Goal: Check status: Check status

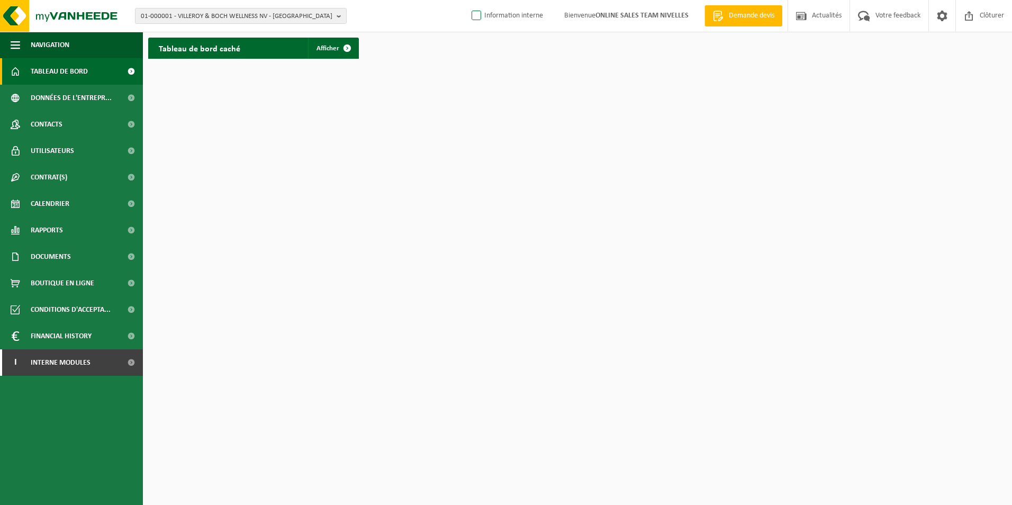
click at [476, 13] on label "Information interne" at bounding box center [506, 16] width 74 height 16
click at [468, 0] on input "Information interne" at bounding box center [467, -1] width 1 height 1
checkbox input "true"
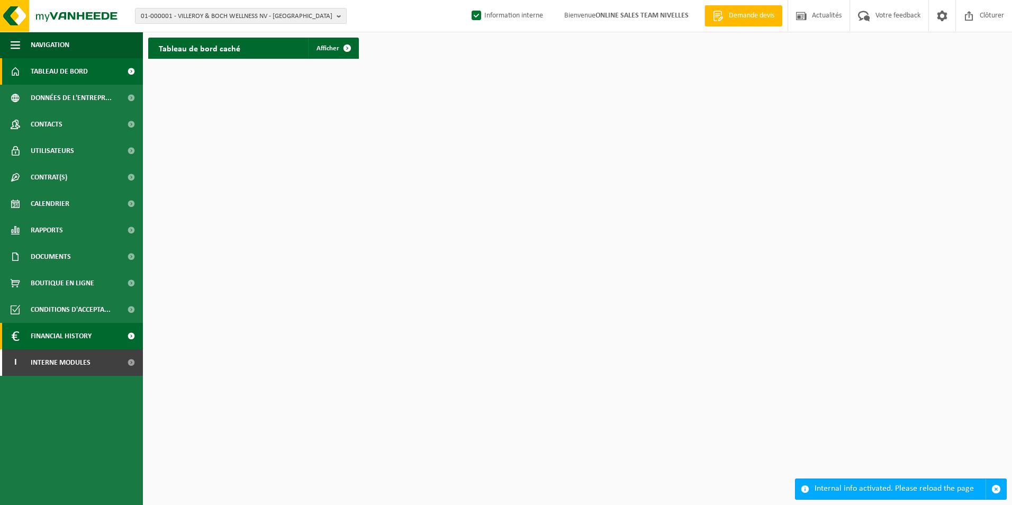
click at [91, 349] on span "Financial History" at bounding box center [61, 336] width 61 height 26
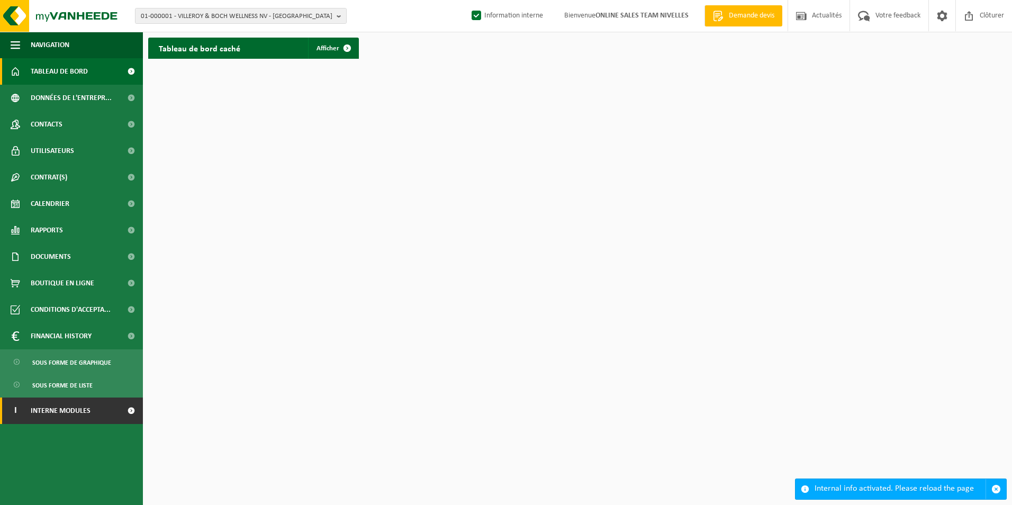
click at [78, 405] on span "Interne modules" at bounding box center [61, 410] width 60 height 26
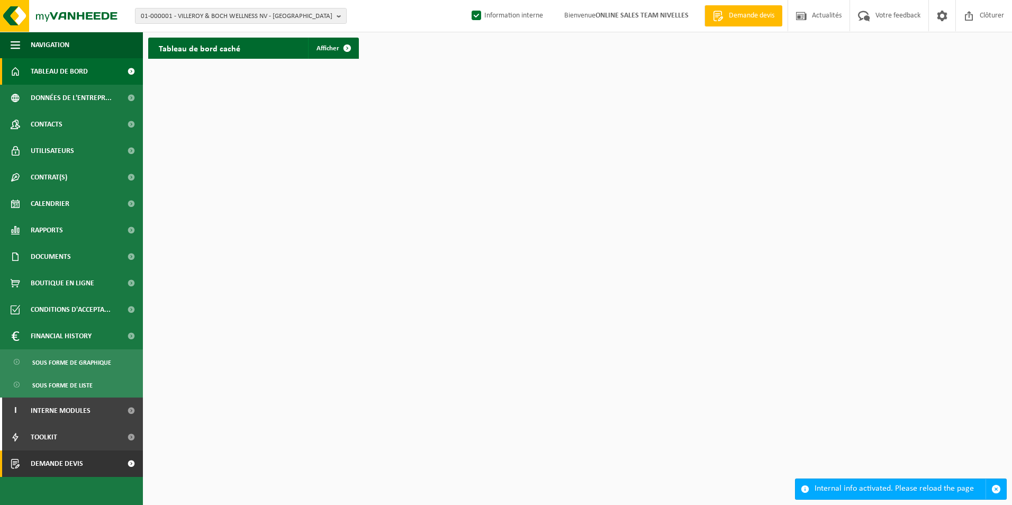
click at [69, 459] on span "Demande devis" at bounding box center [57, 463] width 52 height 26
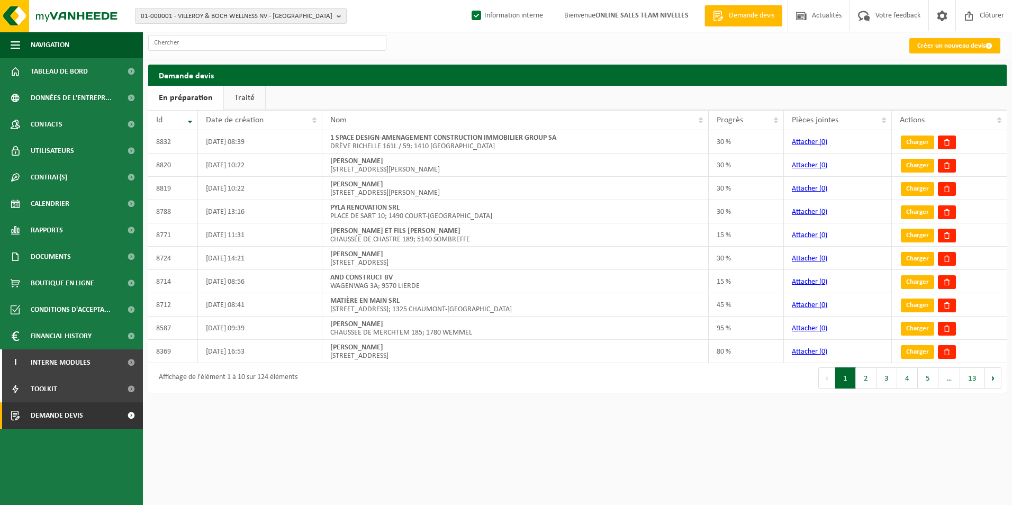
click at [232, 105] on link "Traité" at bounding box center [244, 98] width 41 height 24
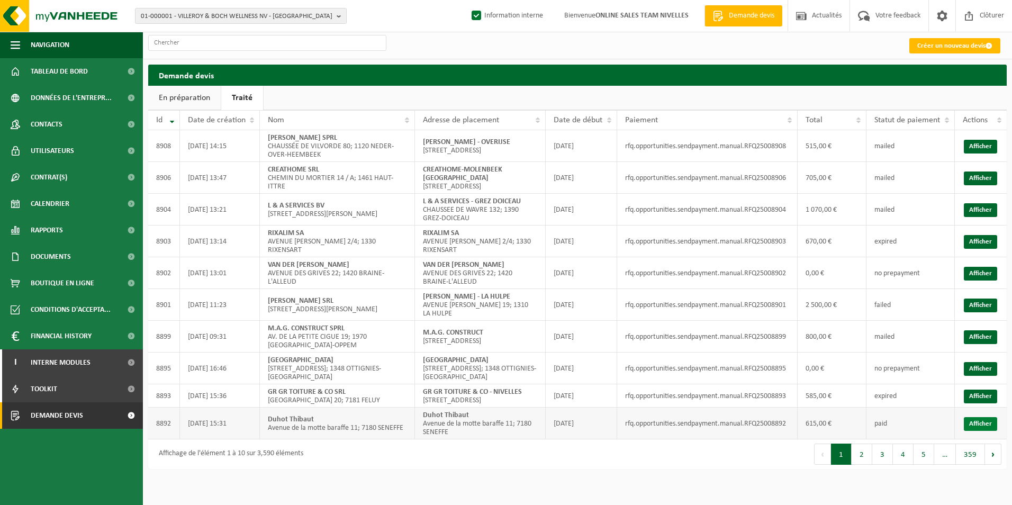
click at [966, 431] on link "Afficher" at bounding box center [980, 424] width 33 height 14
click at [986, 403] on link "Afficher" at bounding box center [980, 396] width 33 height 14
click at [967, 344] on link "Afficher" at bounding box center [980, 337] width 33 height 14
click at [974, 312] on link "Afficher" at bounding box center [980, 305] width 33 height 14
click at [988, 249] on link "Afficher" at bounding box center [980, 242] width 33 height 14
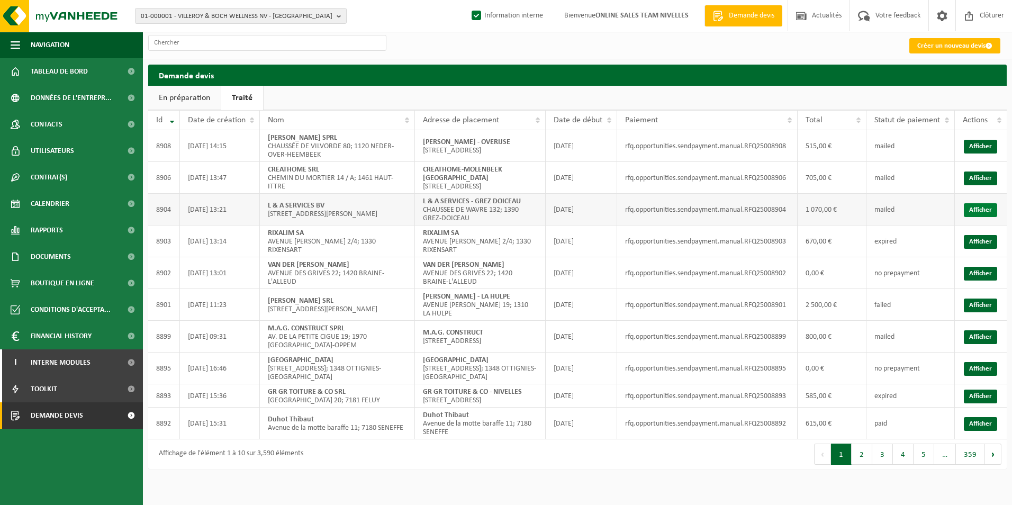
click at [983, 217] on link "Afficher" at bounding box center [980, 210] width 33 height 14
click at [978, 185] on link "Afficher" at bounding box center [980, 178] width 33 height 14
click at [984, 142] on link "Afficher" at bounding box center [980, 147] width 33 height 14
